Goal: Task Accomplishment & Management: Use online tool/utility

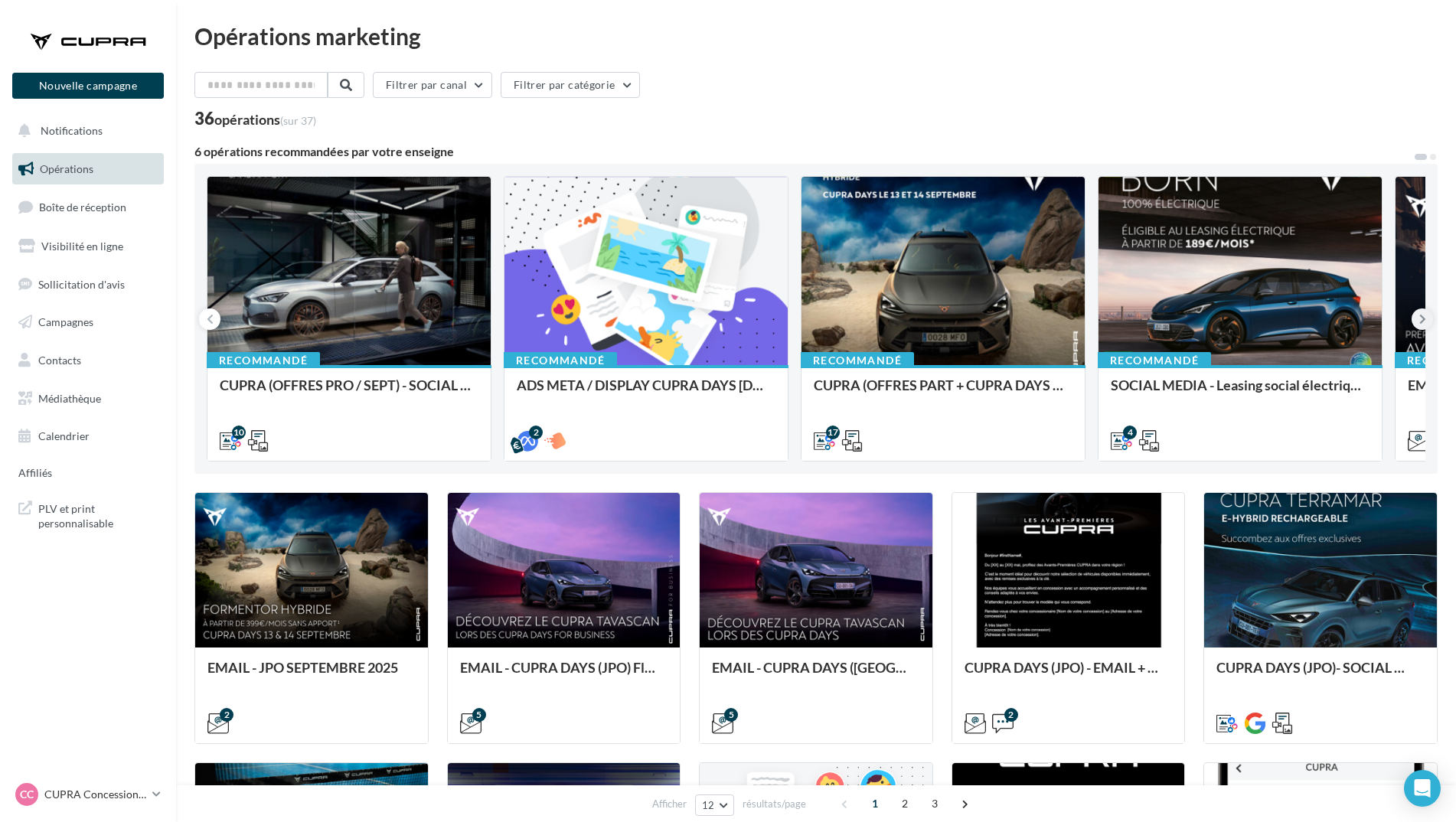
click at [1425, 319] on icon at bounding box center [1422, 319] width 7 height 15
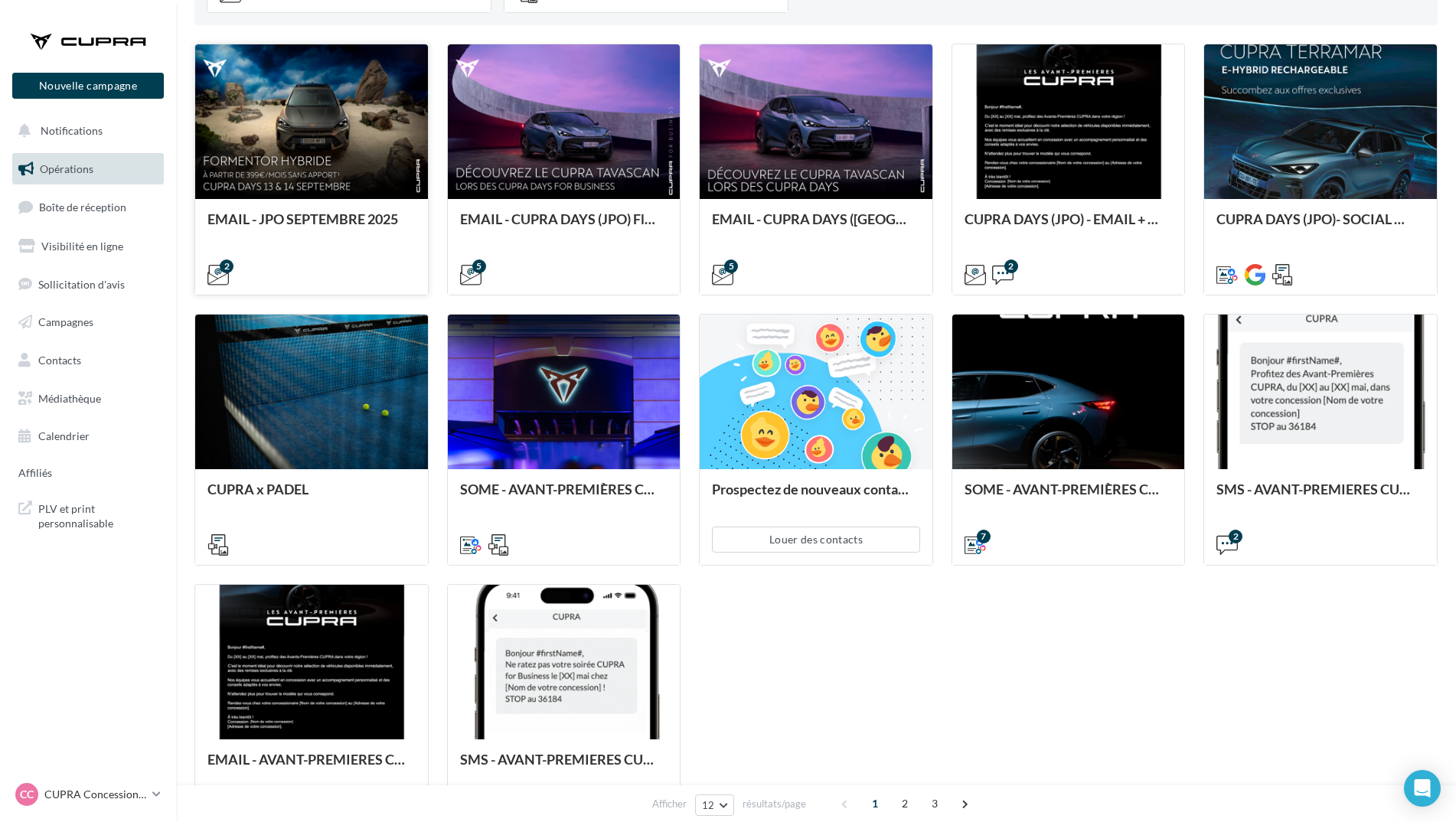
scroll to position [459, 0]
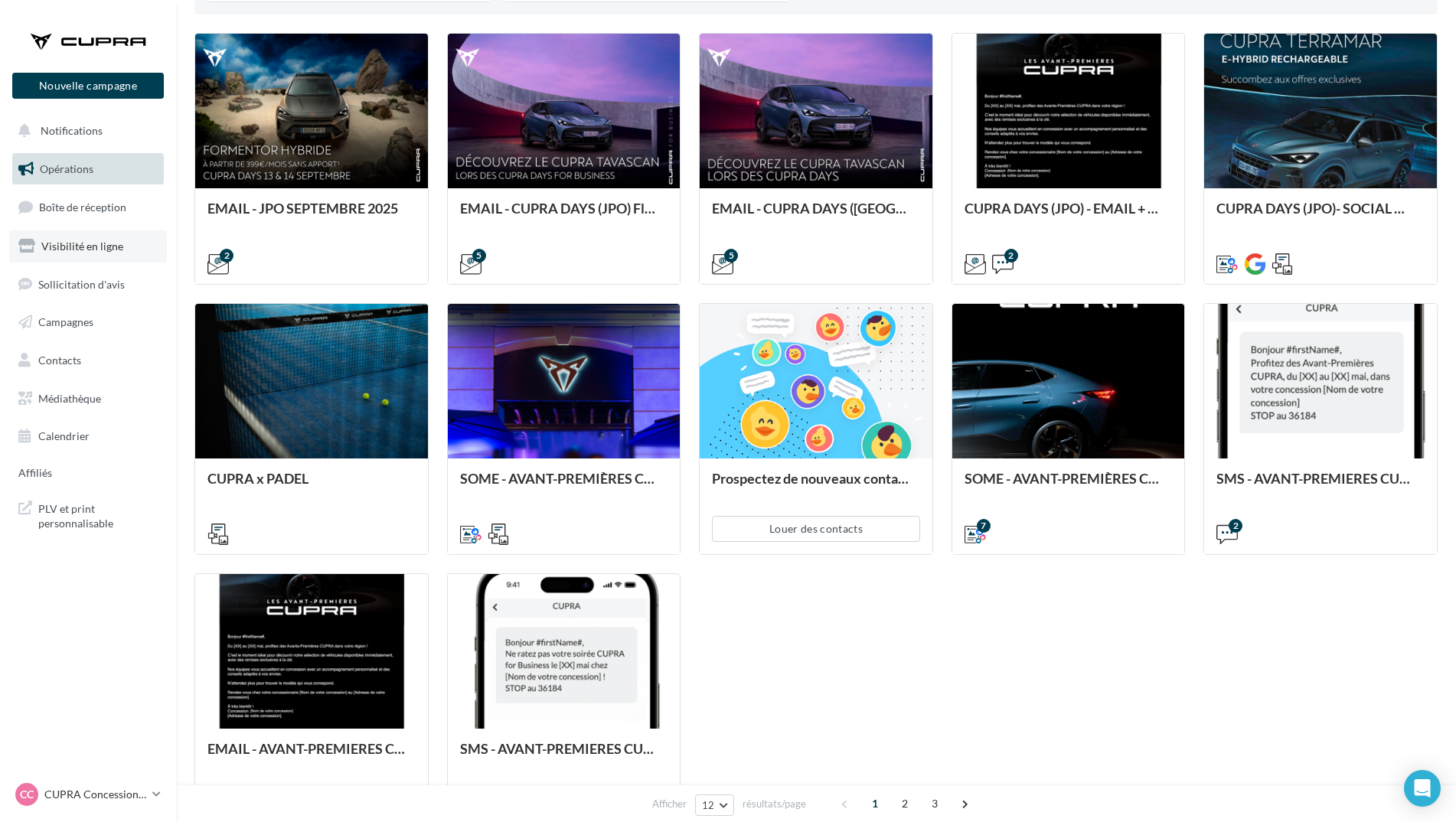
click at [85, 245] on span "Visibilité en ligne" at bounding box center [82, 246] width 82 height 13
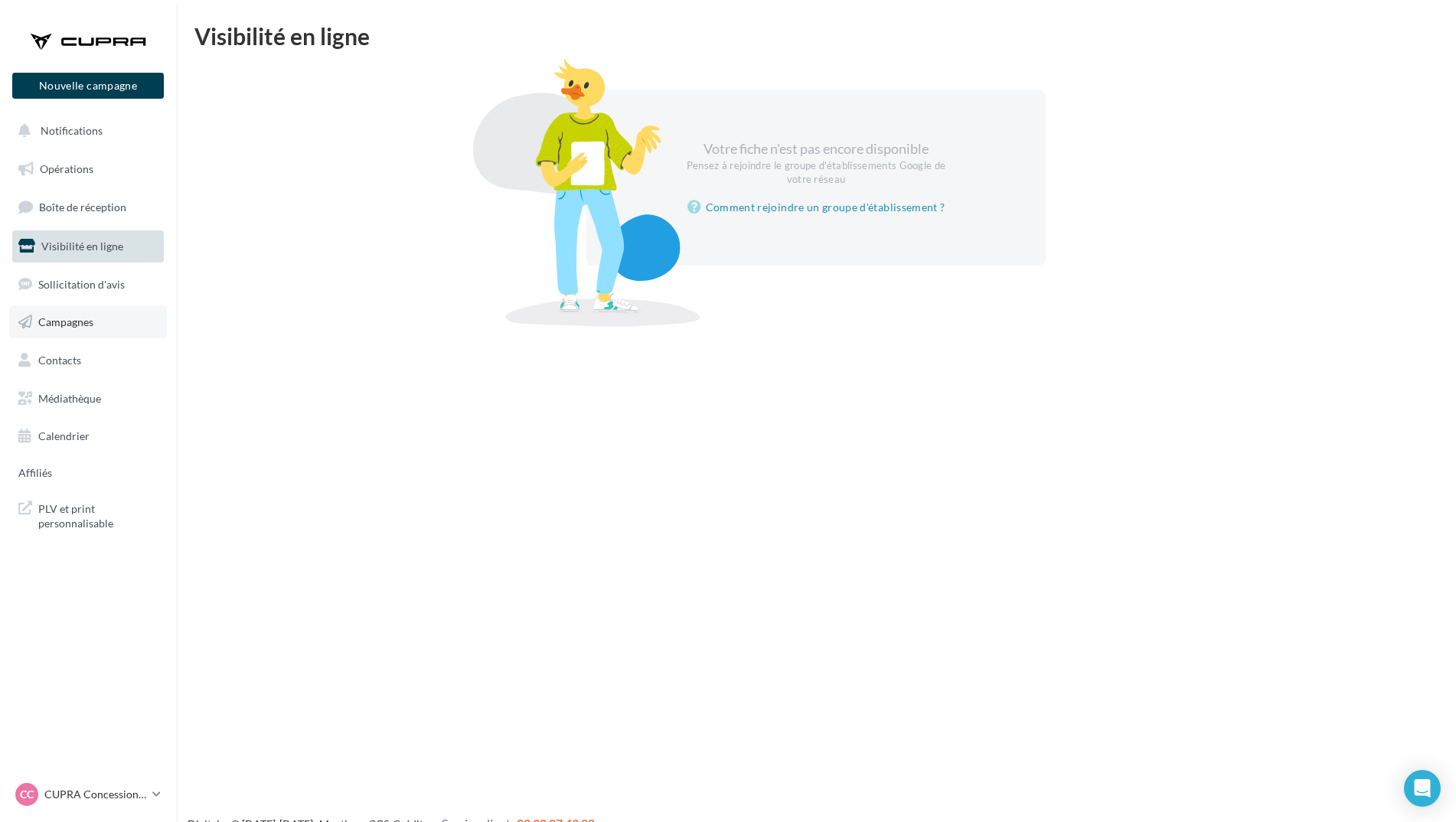
click at [62, 317] on span "Campagnes" at bounding box center [65, 322] width 56 height 13
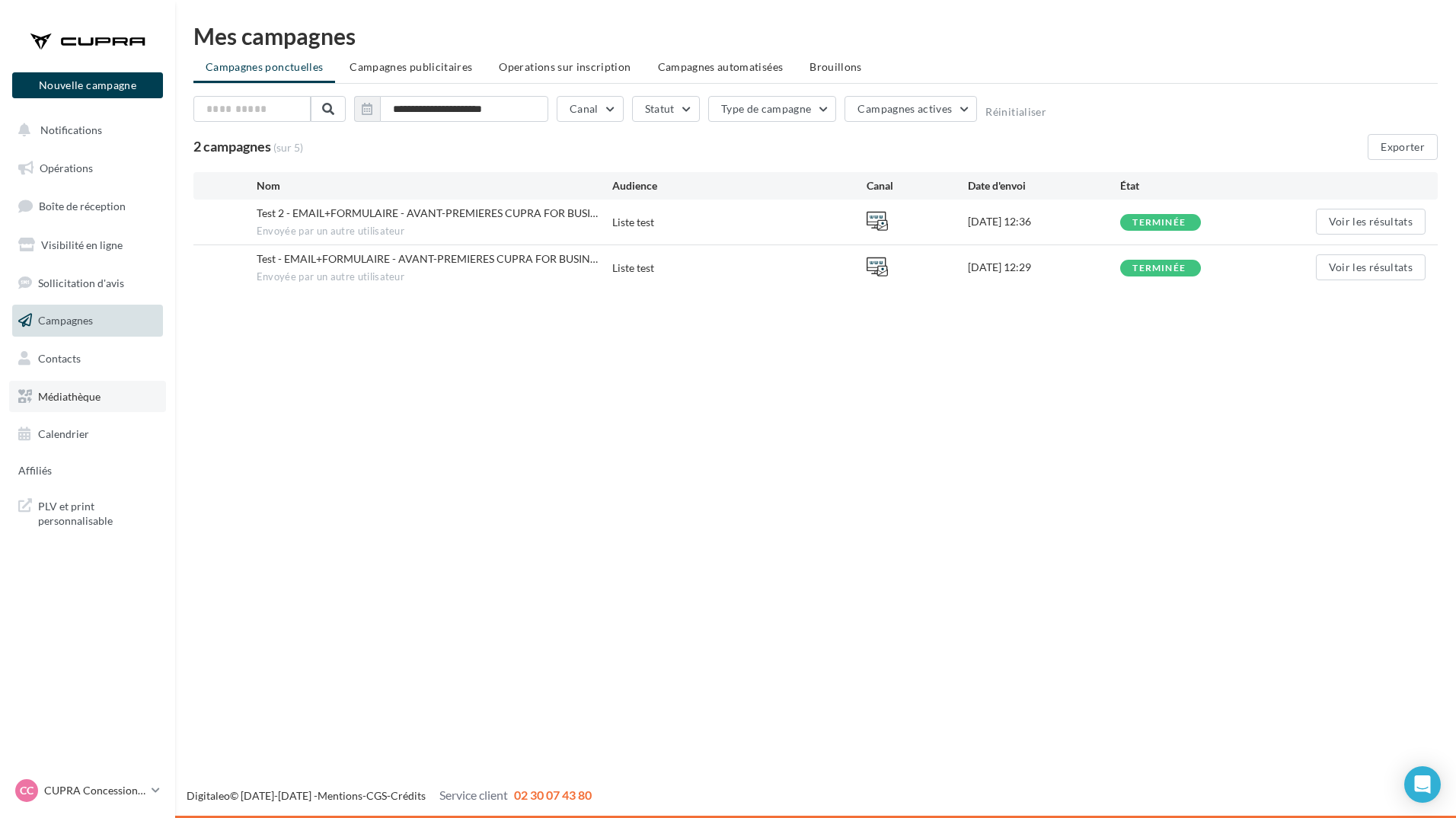
click at [68, 392] on span "Médiathèque" at bounding box center [69, 397] width 63 height 13
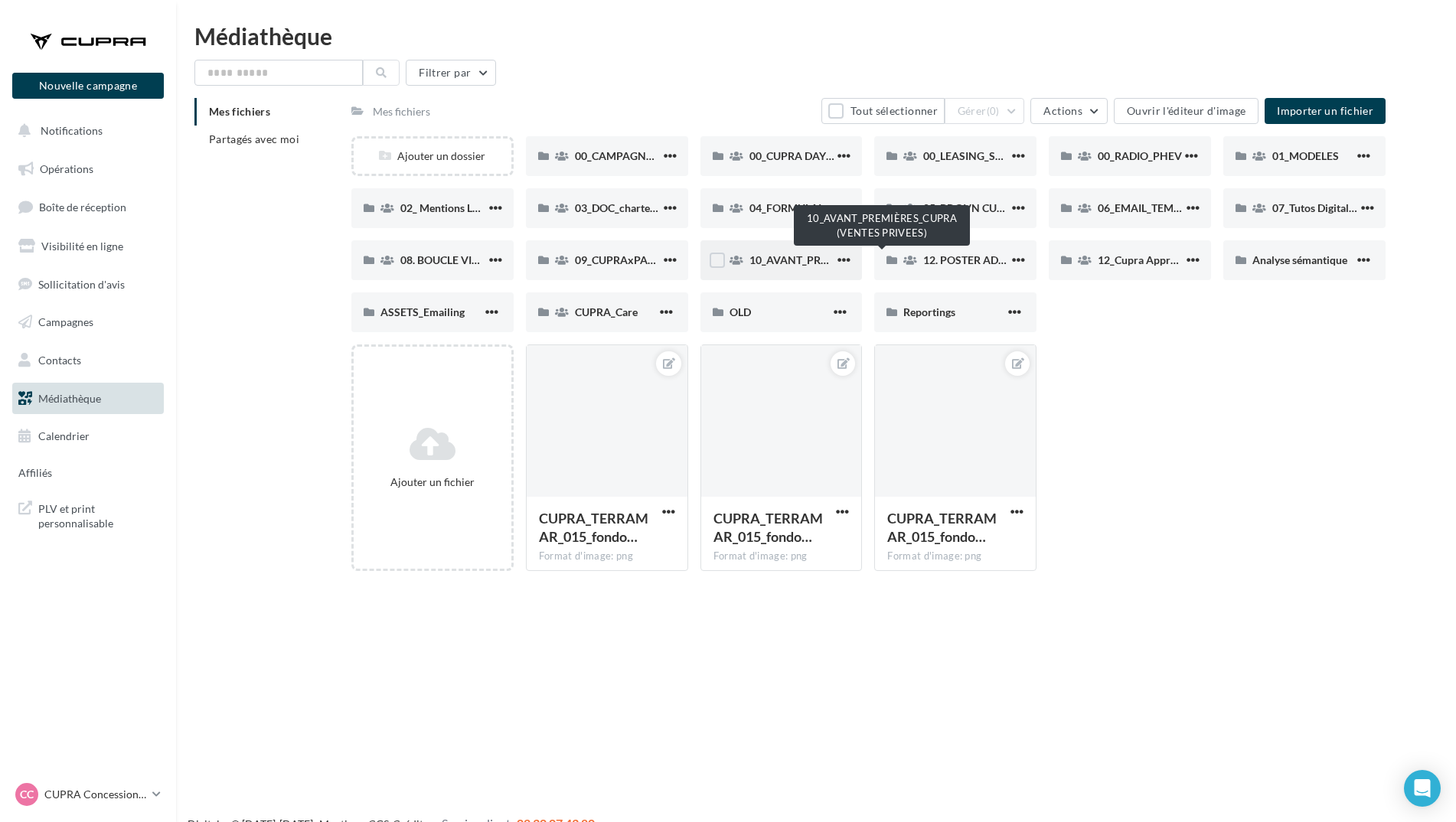
click at [757, 264] on span "10_AVANT_PREMIÈRES_CUPRA (VENTES PRIVEES)" at bounding box center [874, 260] width 250 height 13
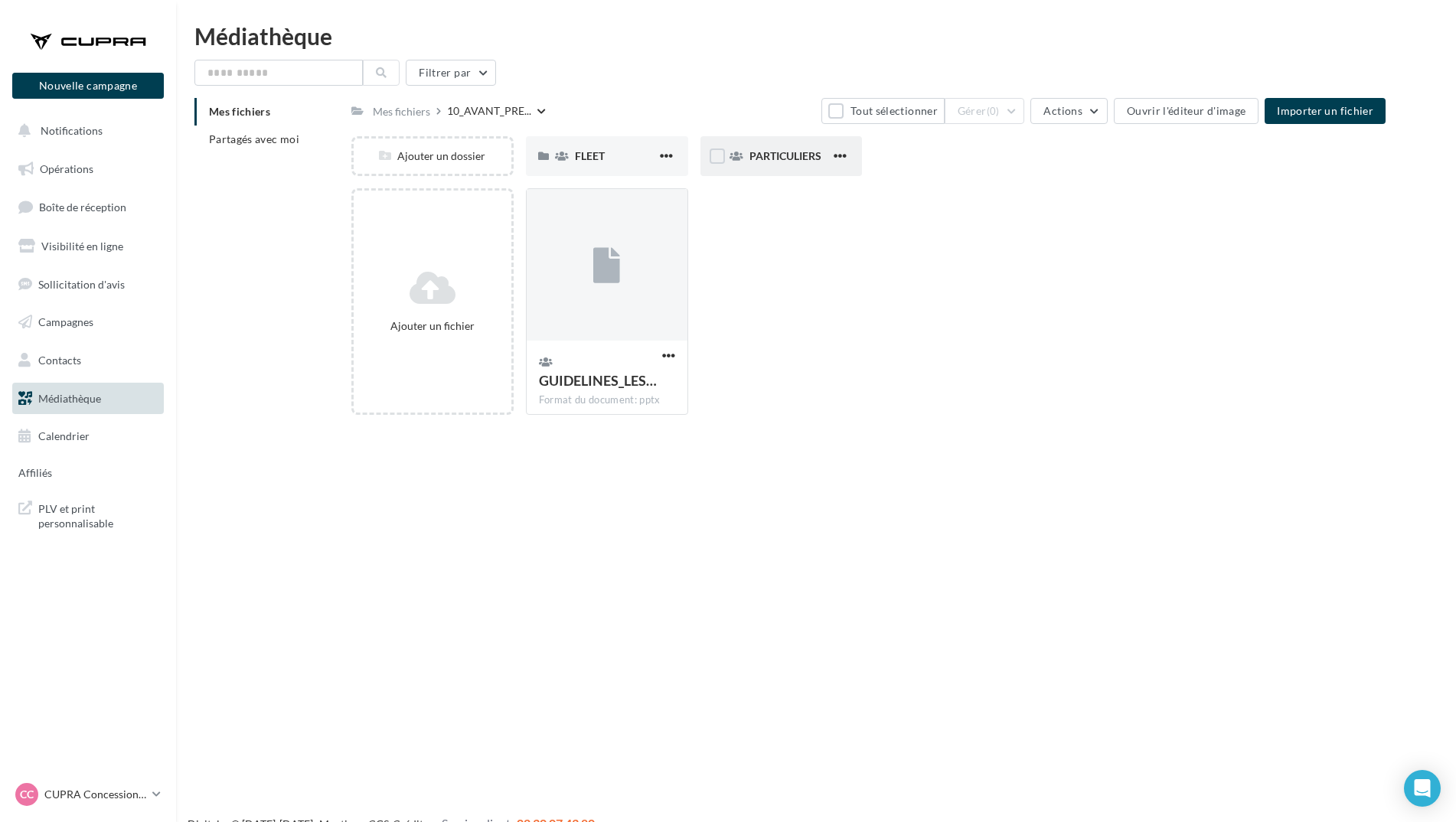
click at [778, 169] on div "PARTICULIERS" at bounding box center [781, 156] width 162 height 40
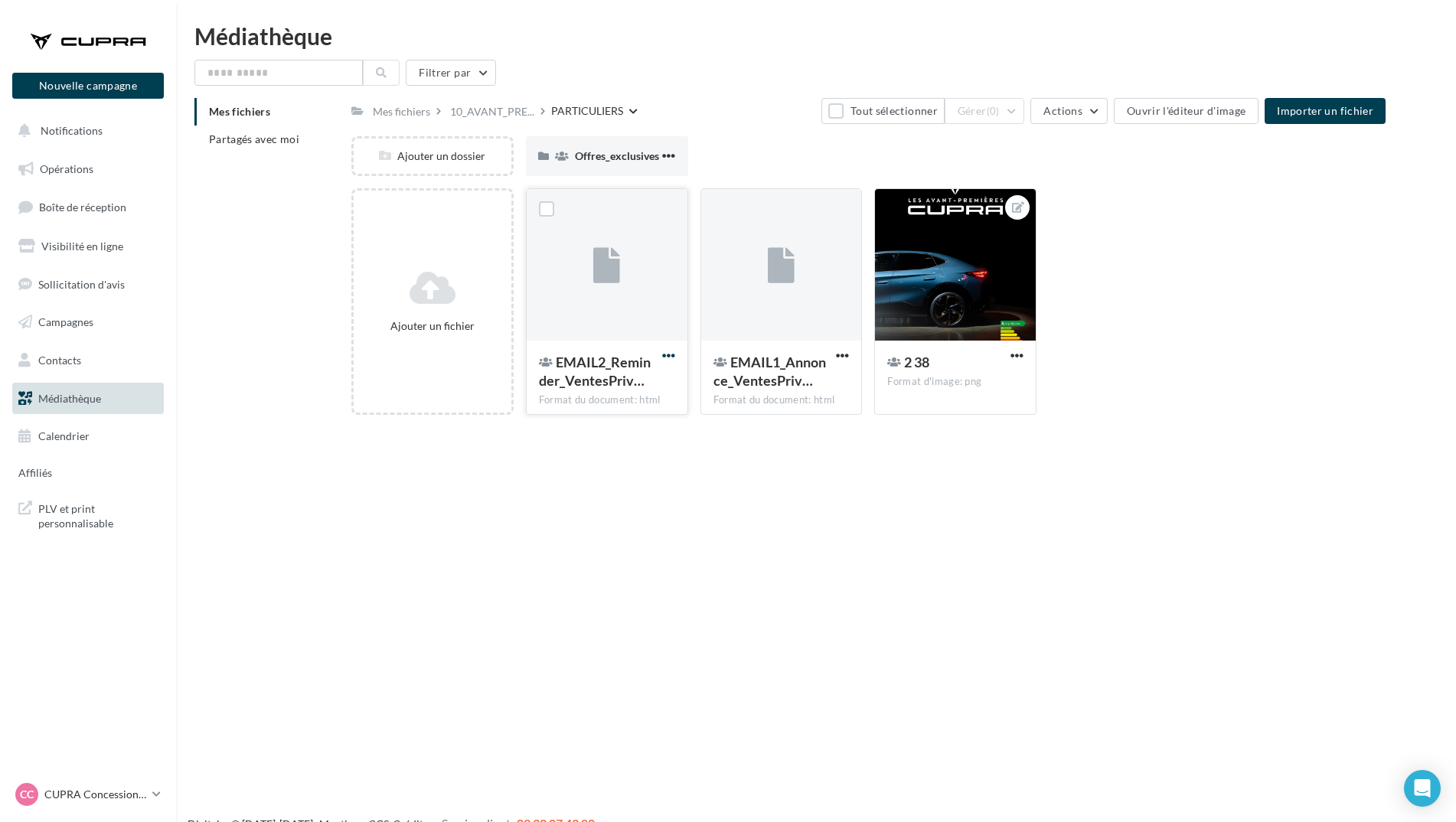
click at [665, 357] on span "button" at bounding box center [669, 355] width 13 height 13
click at [820, 490] on div "Nouvelle campagne Nouvelle campagne Notifications Opérations Boîte de réception…" at bounding box center [728, 436] width 1456 height 822
click at [403, 111] on div "Mes fichiers" at bounding box center [401, 112] width 57 height 15
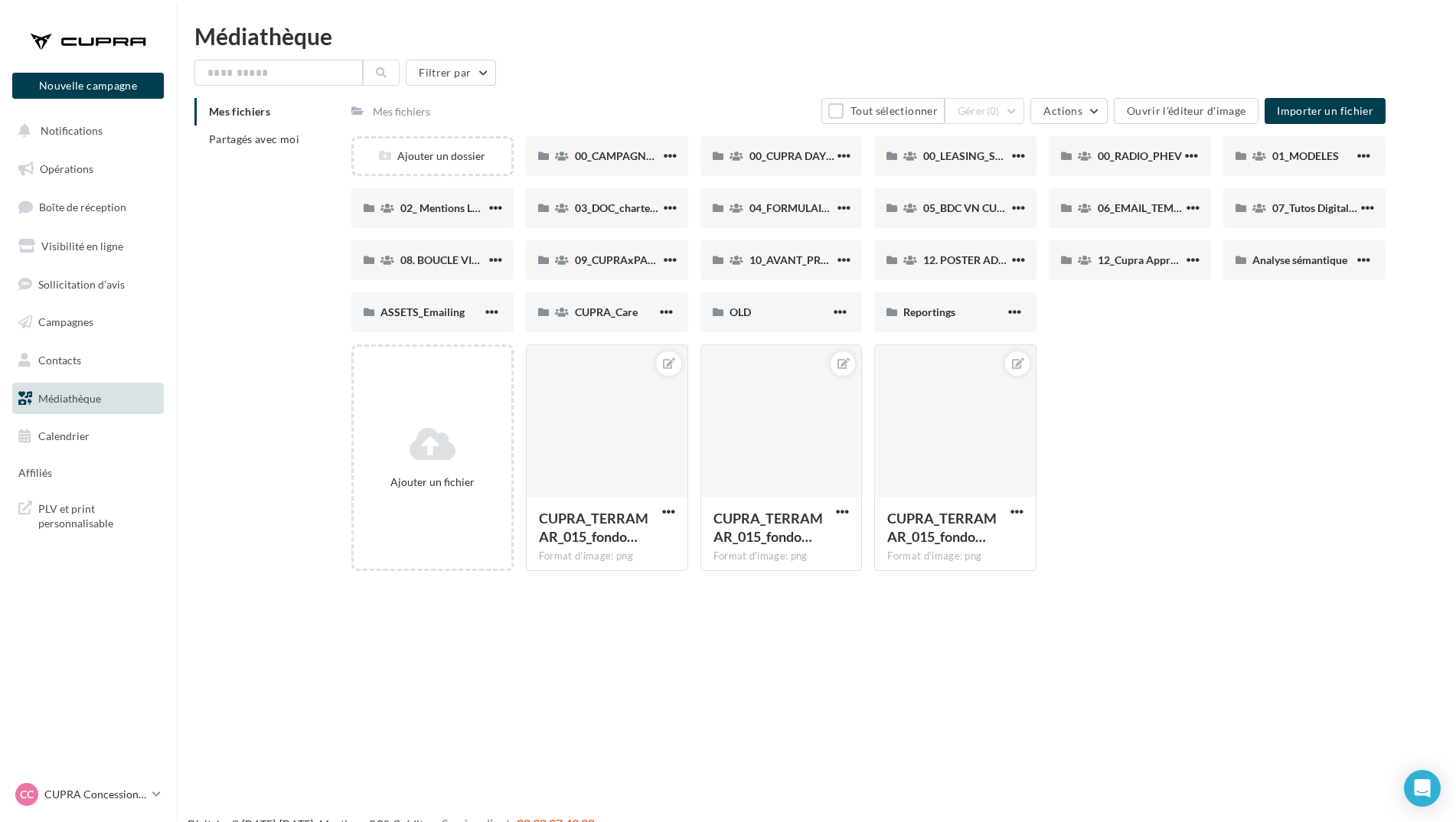
click at [1178, 399] on div "Ajouter un fichier CUPRA_TERRAMAR_015_fondo… Format d'image: png CUPRA_TERRAMAR…" at bounding box center [874, 464] width 1047 height 239
